Goal: Navigation & Orientation: Find specific page/section

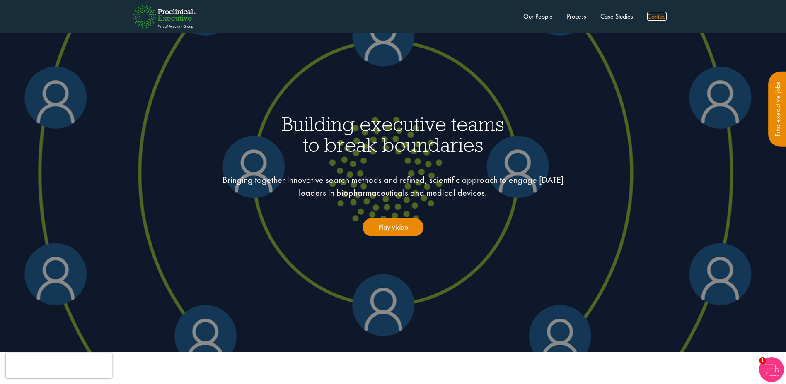
click at [653, 17] on link "Contact" at bounding box center [656, 16] width 19 height 9
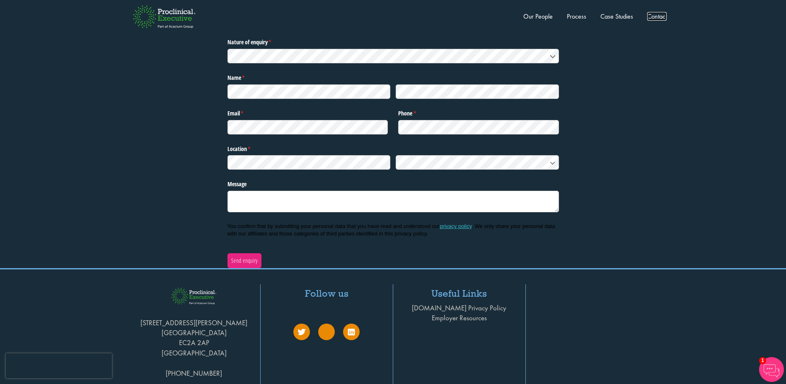
scroll to position [2718, 0]
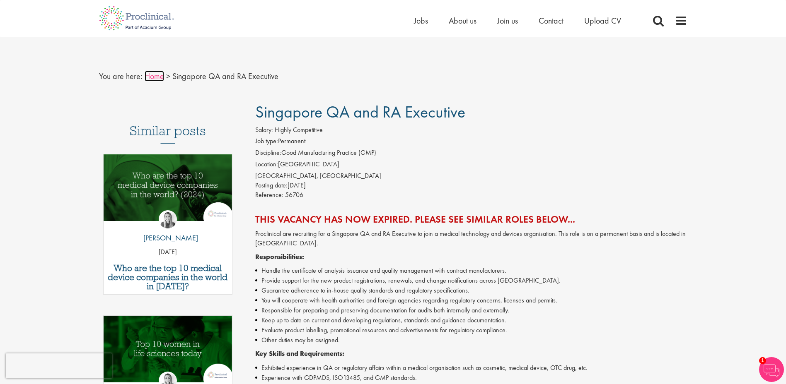
click at [147, 80] on link "Home" at bounding box center [154, 76] width 19 height 11
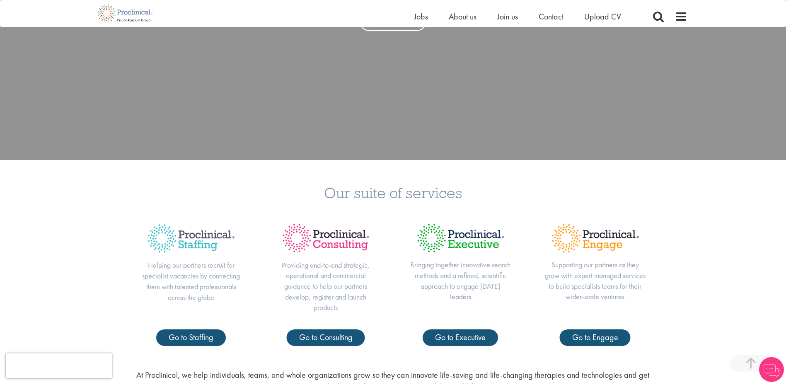
scroll to position [414, 0]
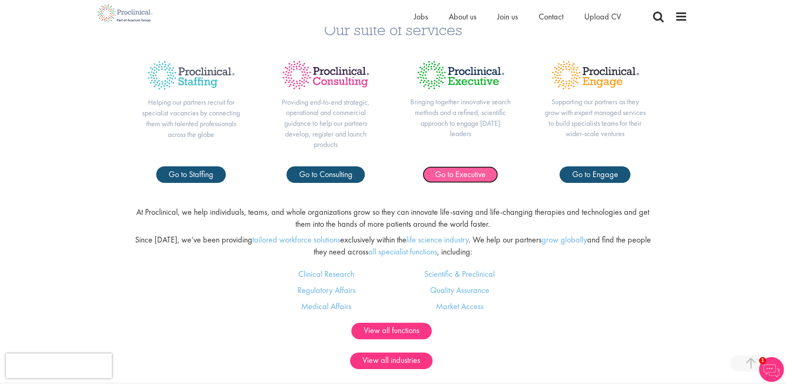
click at [468, 175] on span "Go to Executive" at bounding box center [460, 174] width 51 height 11
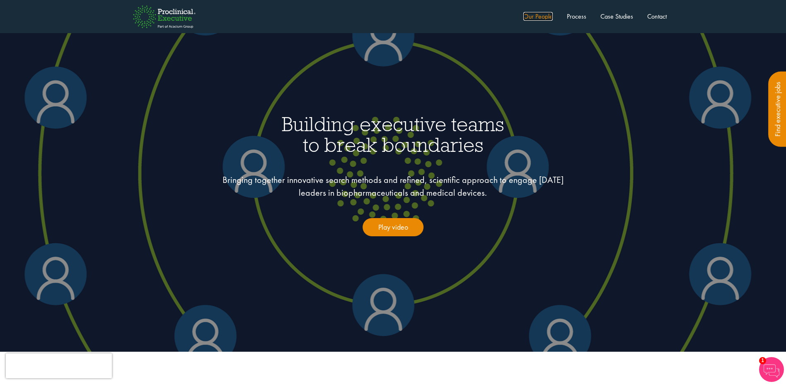
click at [535, 15] on link "Our People" at bounding box center [537, 16] width 29 height 9
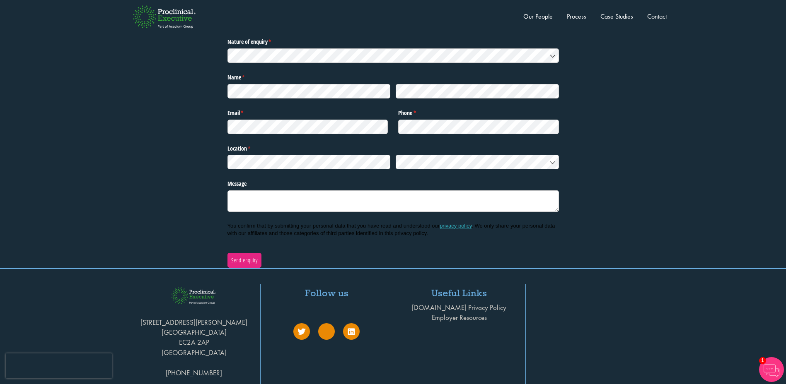
scroll to position [2733, 0]
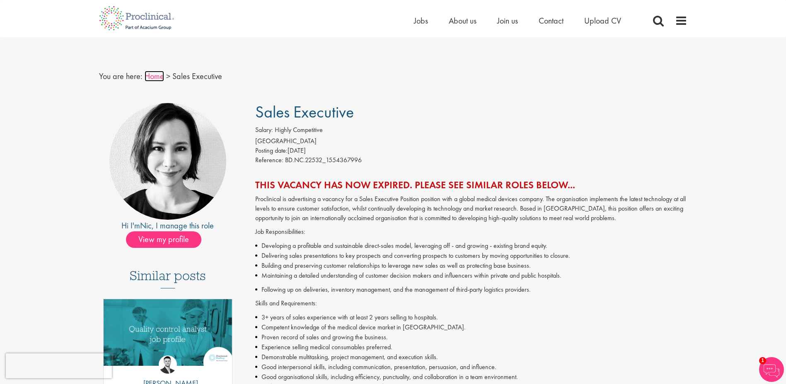
click at [151, 75] on link "Home" at bounding box center [154, 76] width 19 height 11
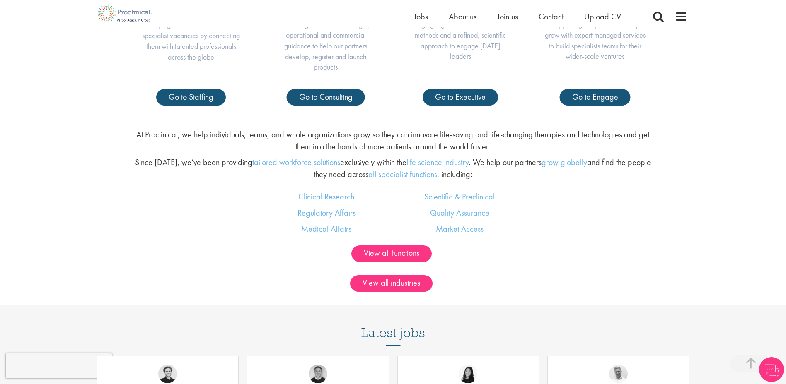
scroll to position [497, 0]
